Goal: Task Accomplishment & Management: Manage account settings

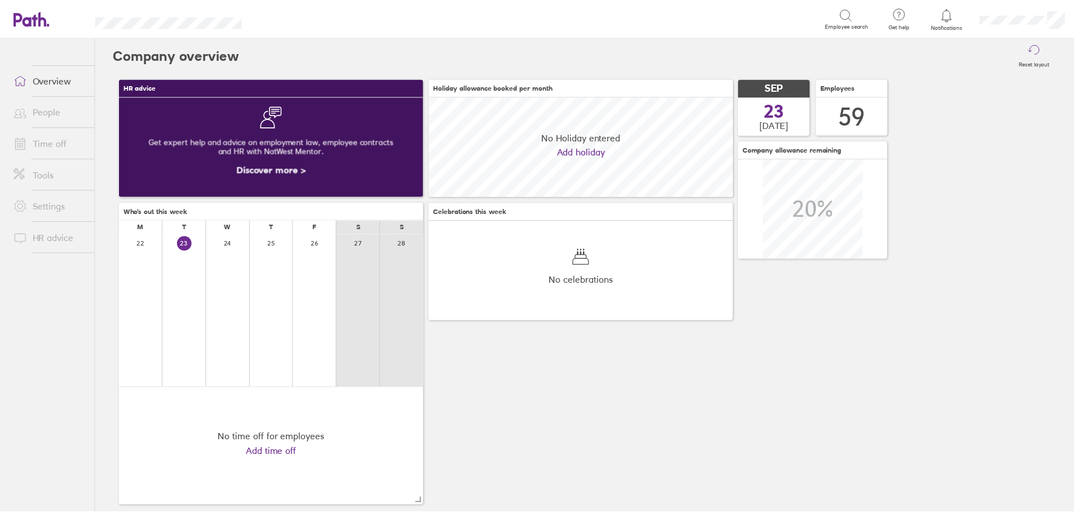
scroll to position [100, 307]
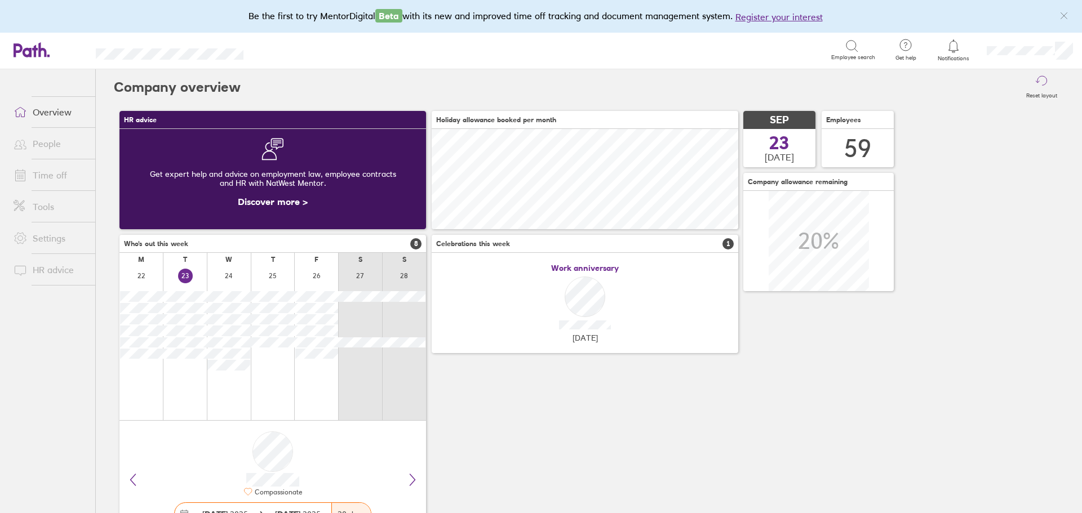
click at [58, 176] on link "Time off" at bounding box center [50, 175] width 91 height 23
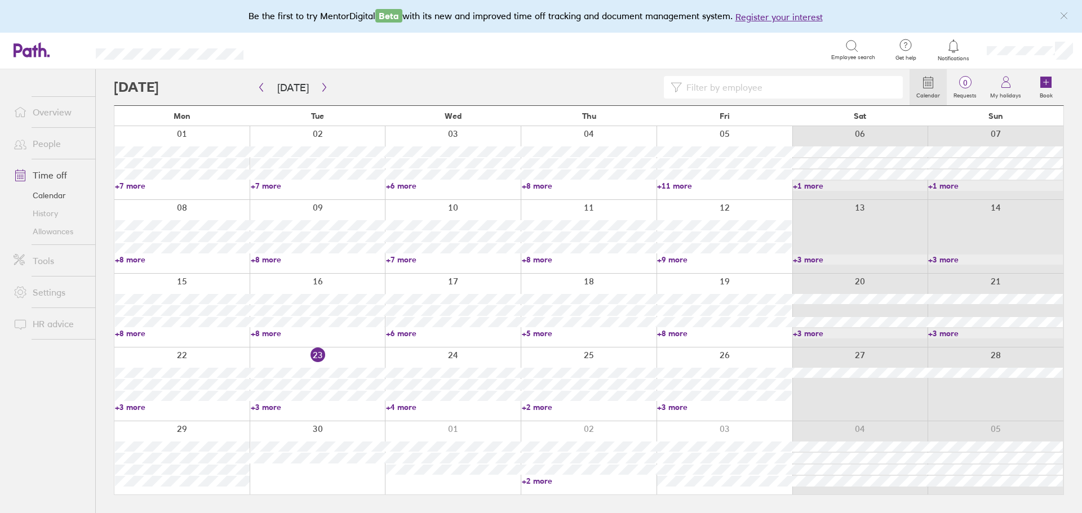
click at [540, 481] on link "+2 more" at bounding box center [589, 481] width 135 height 10
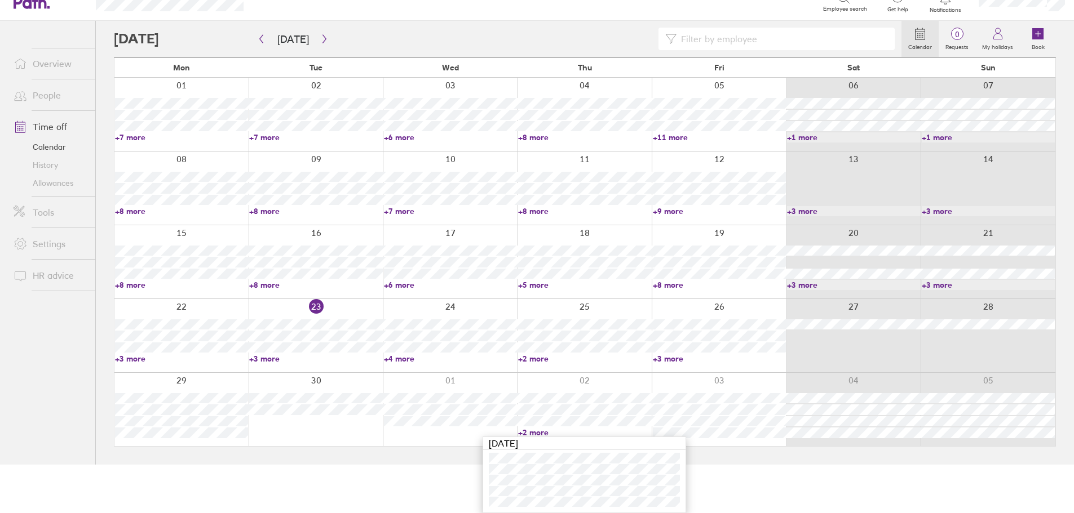
click at [785, 43] on input at bounding box center [781, 38] width 211 height 21
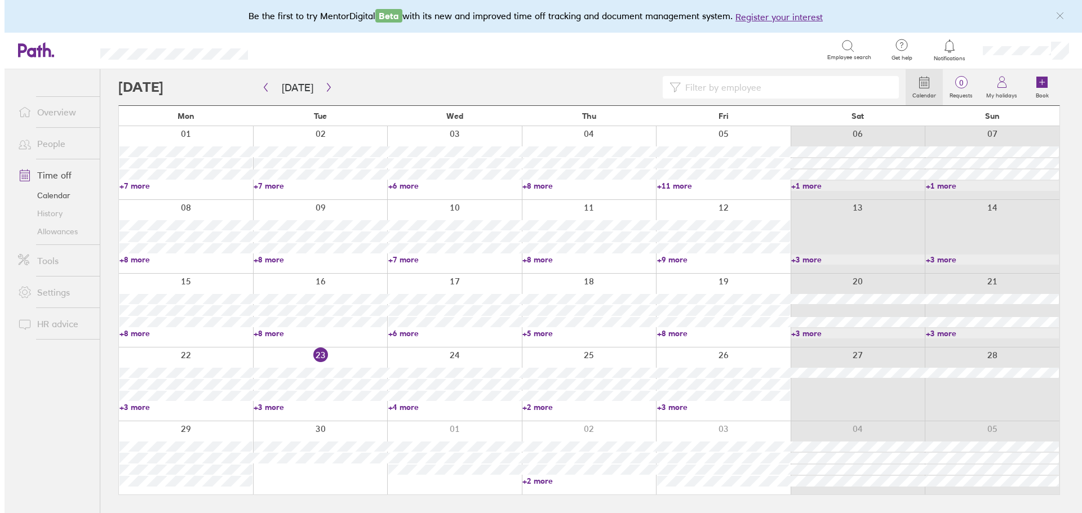
scroll to position [0, 0]
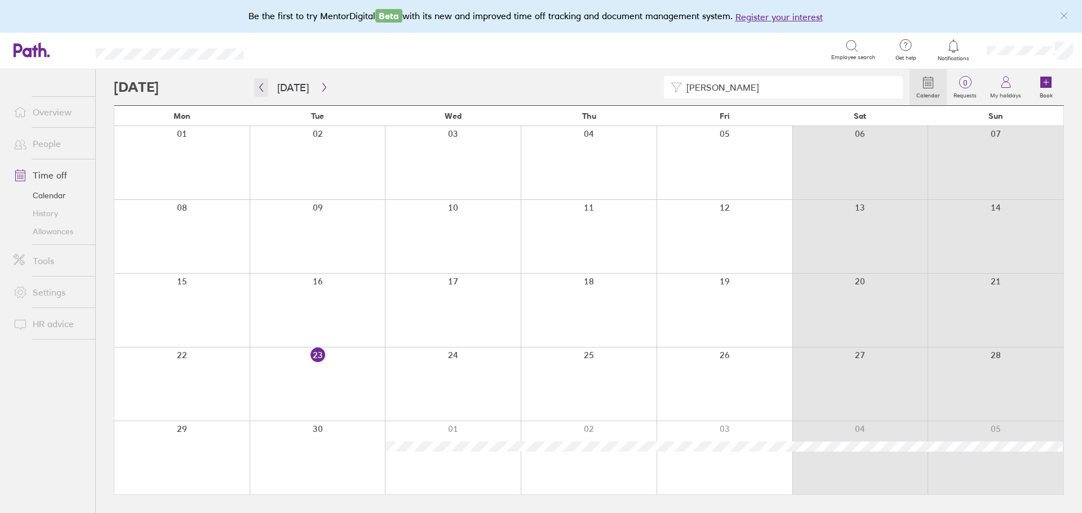
type input "[PERSON_NAME]"
click at [264, 91] on icon "button" at bounding box center [261, 87] width 8 height 9
